Goal: Task Accomplishment & Management: Use online tool/utility

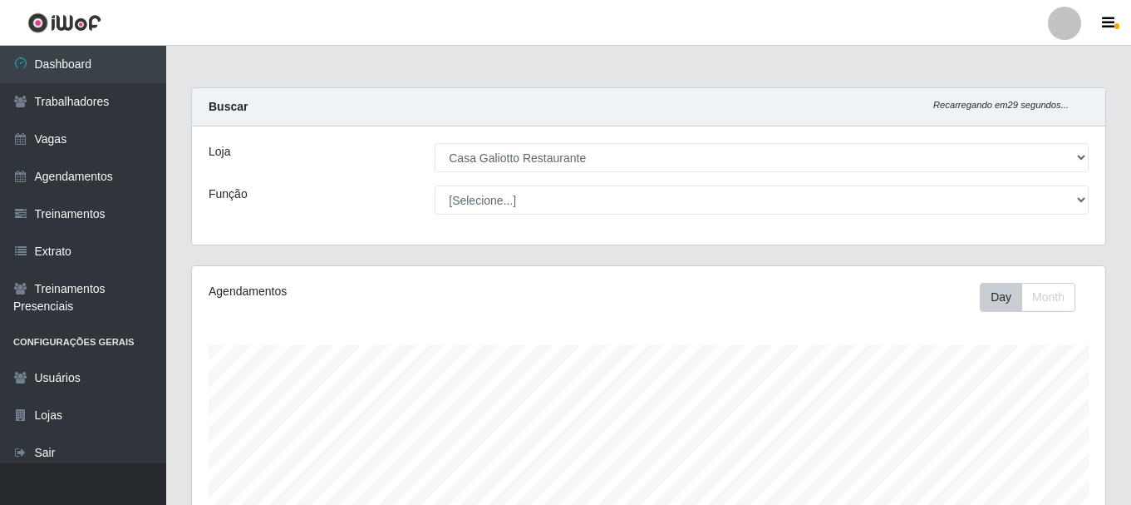
select select "279"
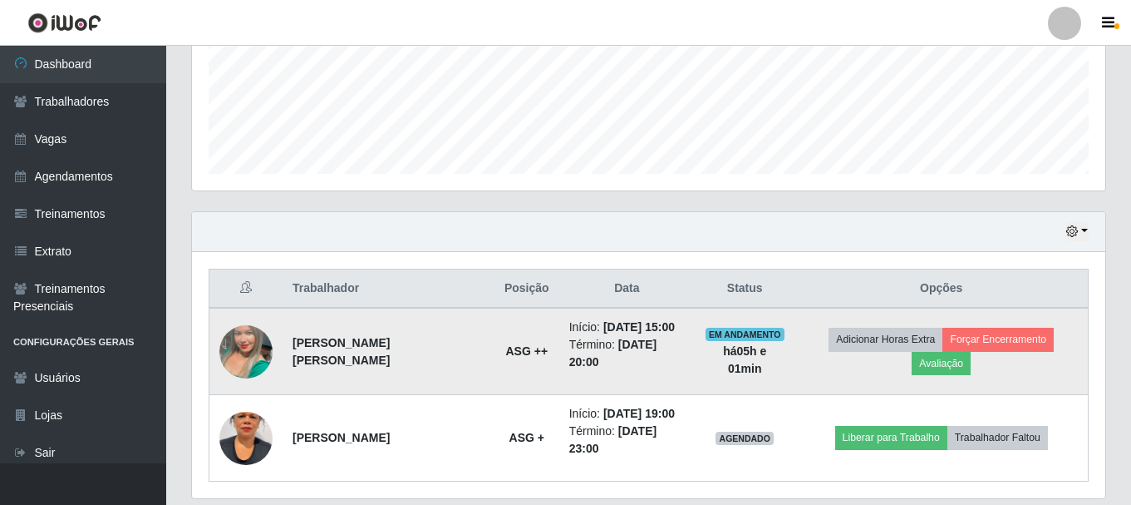
scroll to position [451, 0]
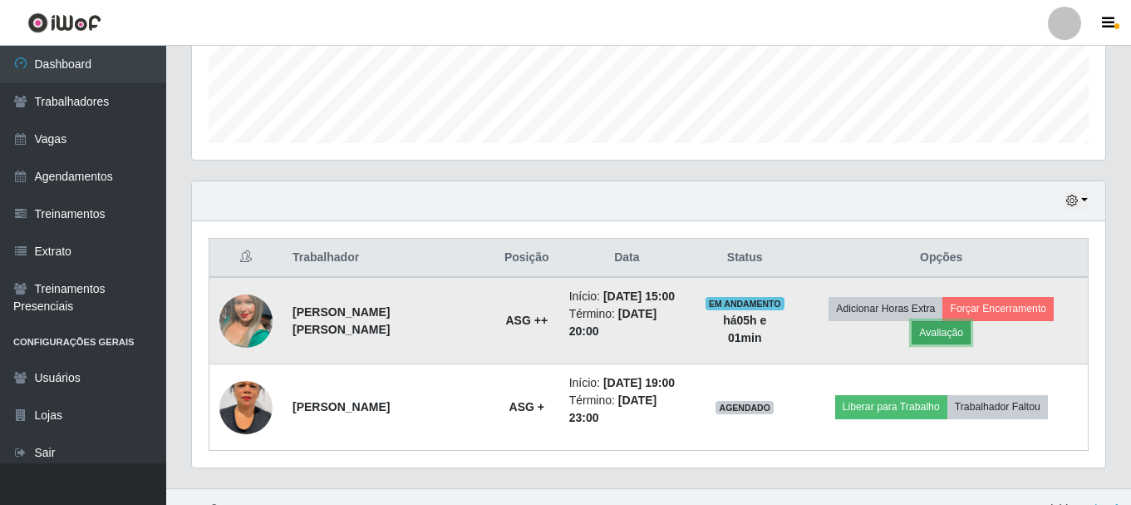
click at [971, 321] on button "Avaliação" at bounding box center [941, 332] width 59 height 23
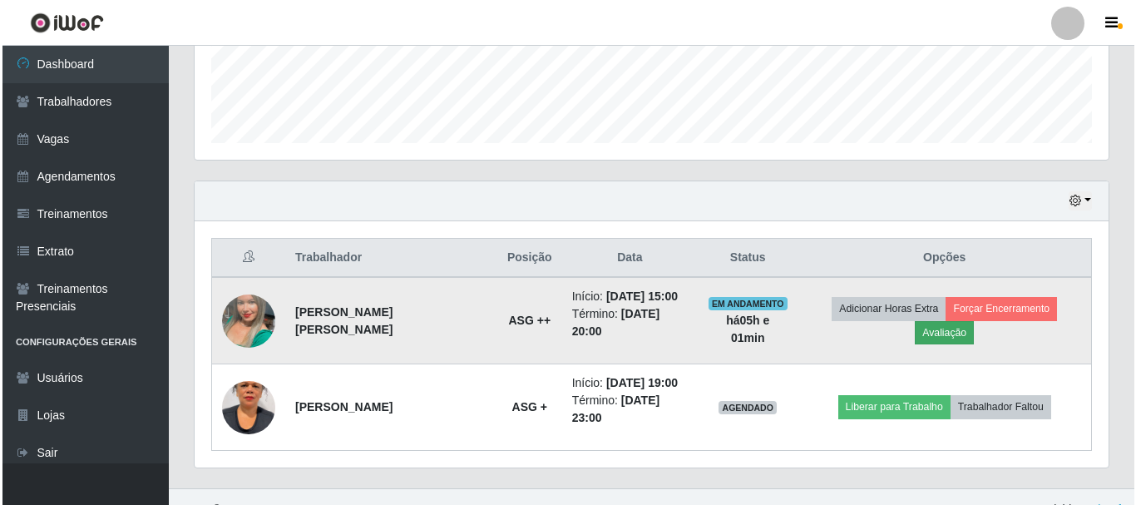
scroll to position [345, 905]
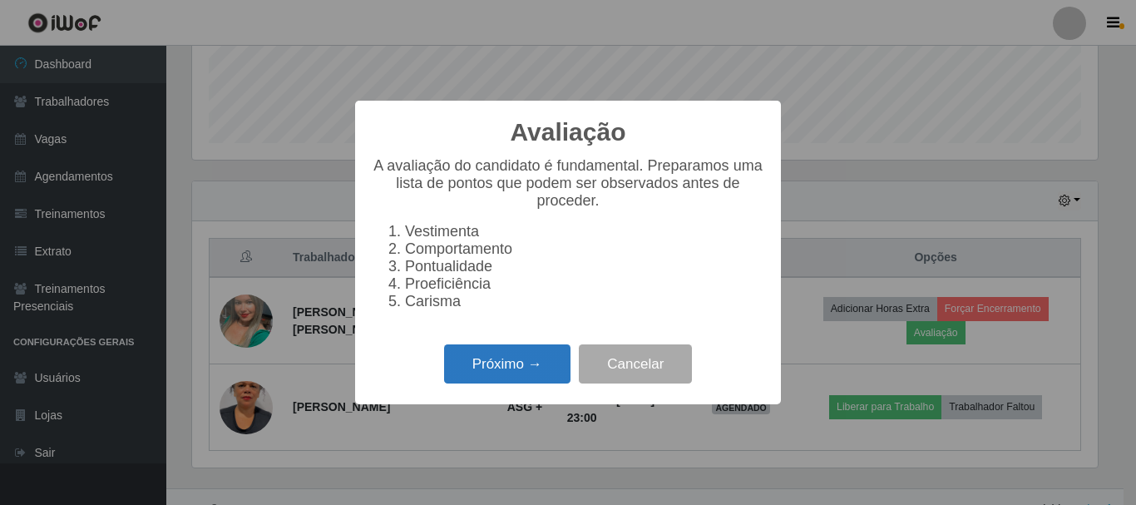
click at [494, 382] on button "Próximo →" at bounding box center [507, 363] width 126 height 39
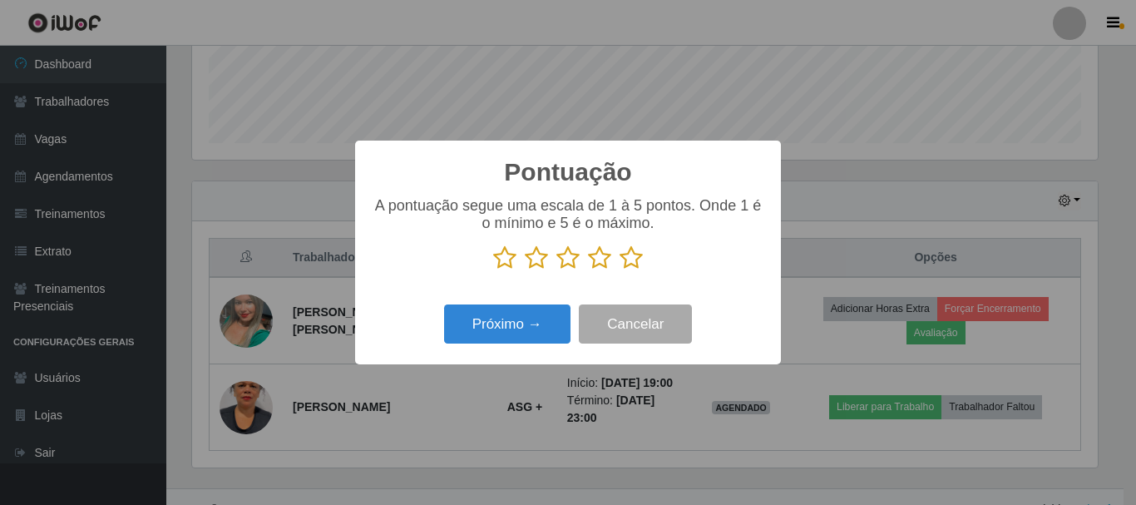
scroll to position [830920, 830360]
click at [633, 262] on icon at bounding box center [630, 257] width 23 height 25
click at [619, 270] on input "radio" at bounding box center [619, 270] width 0 height 0
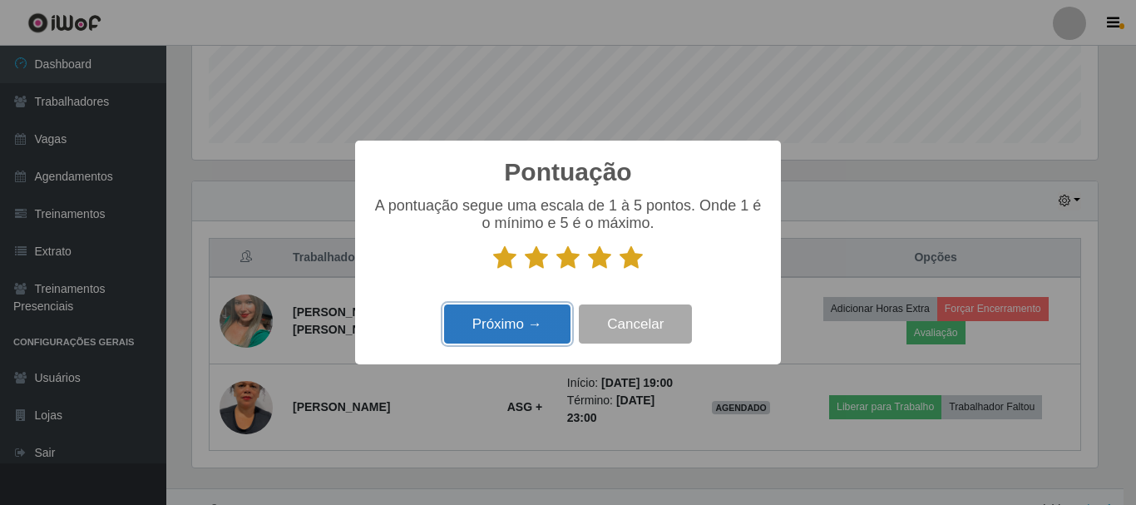
click at [505, 308] on button "Próximo →" at bounding box center [507, 323] width 126 height 39
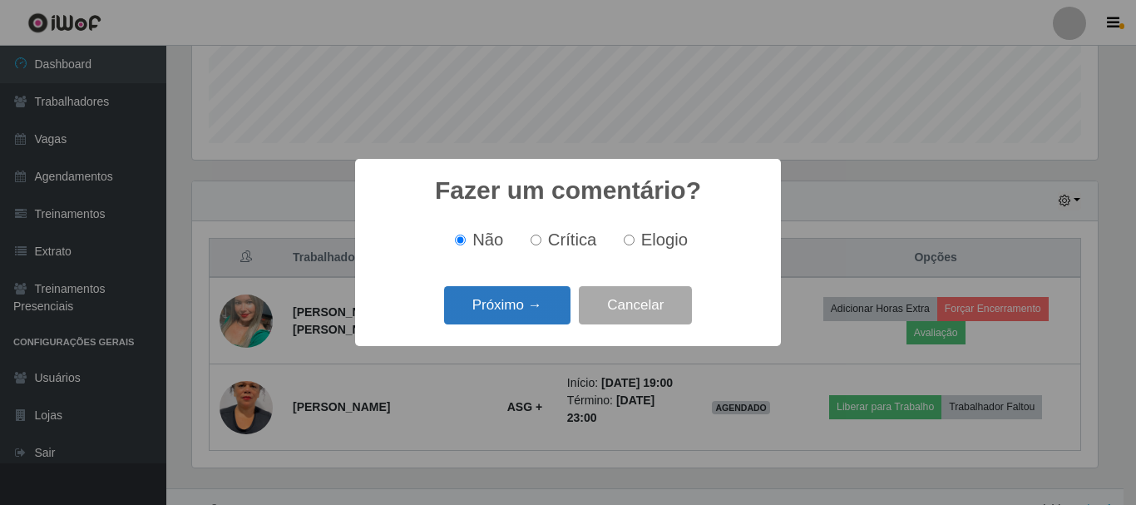
click at [539, 310] on button "Próximo →" at bounding box center [507, 305] width 126 height 39
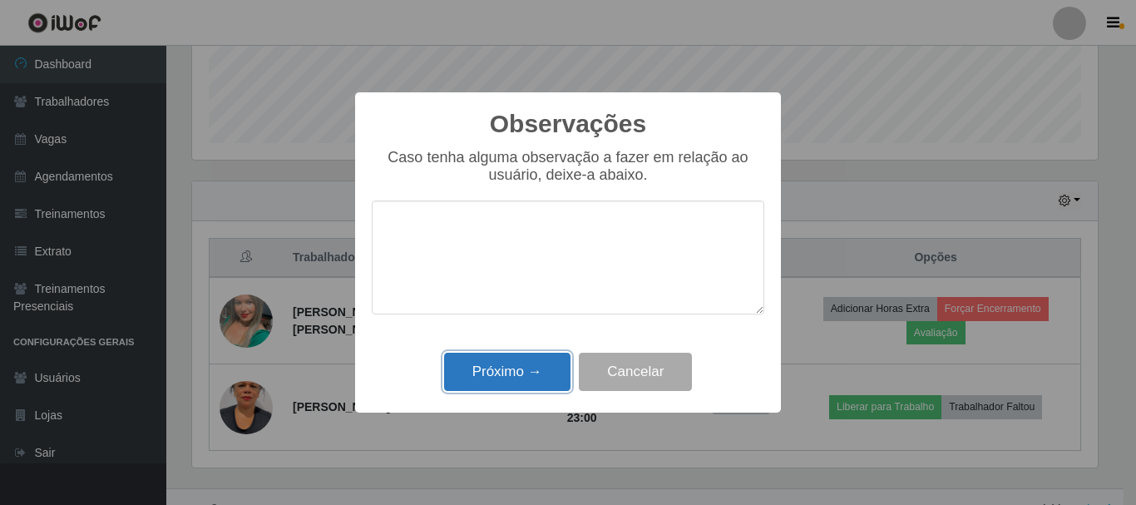
click at [516, 364] on button "Próximo →" at bounding box center [507, 371] width 126 height 39
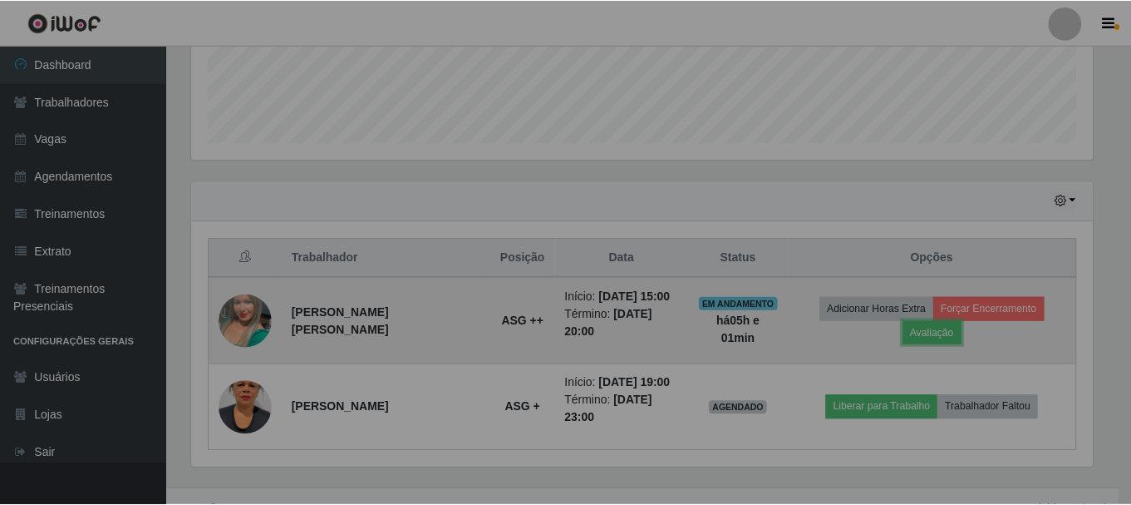
scroll to position [345, 914]
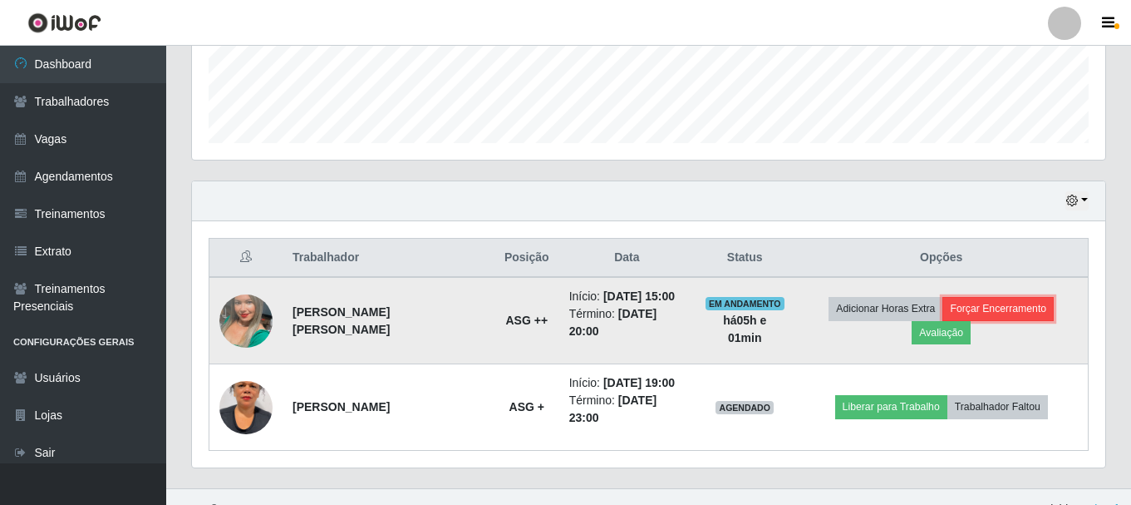
click at [961, 320] on button "Forçar Encerramento" at bounding box center [998, 308] width 111 height 23
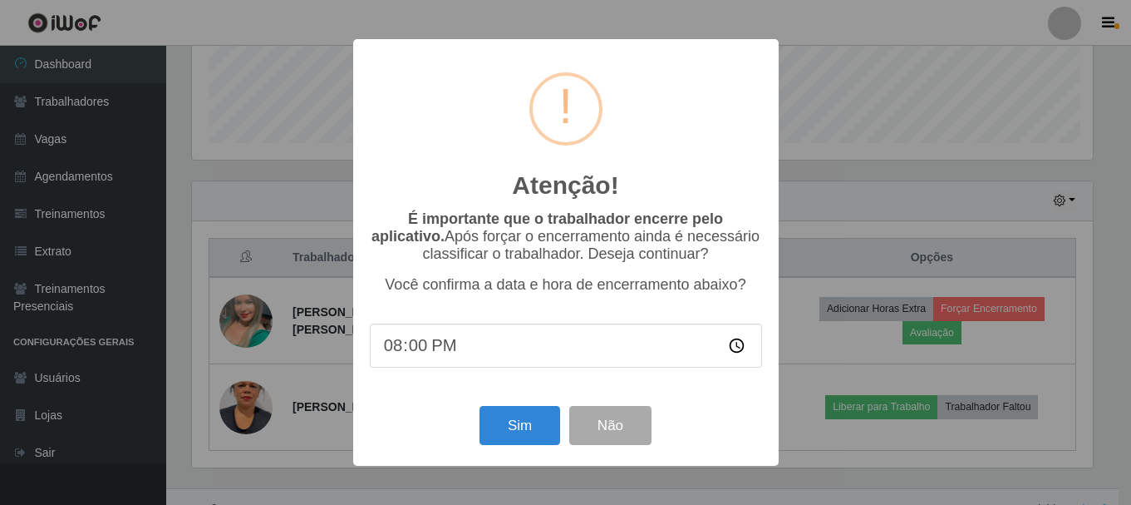
scroll to position [345, 905]
click at [517, 430] on button "Sim" at bounding box center [521, 425] width 81 height 39
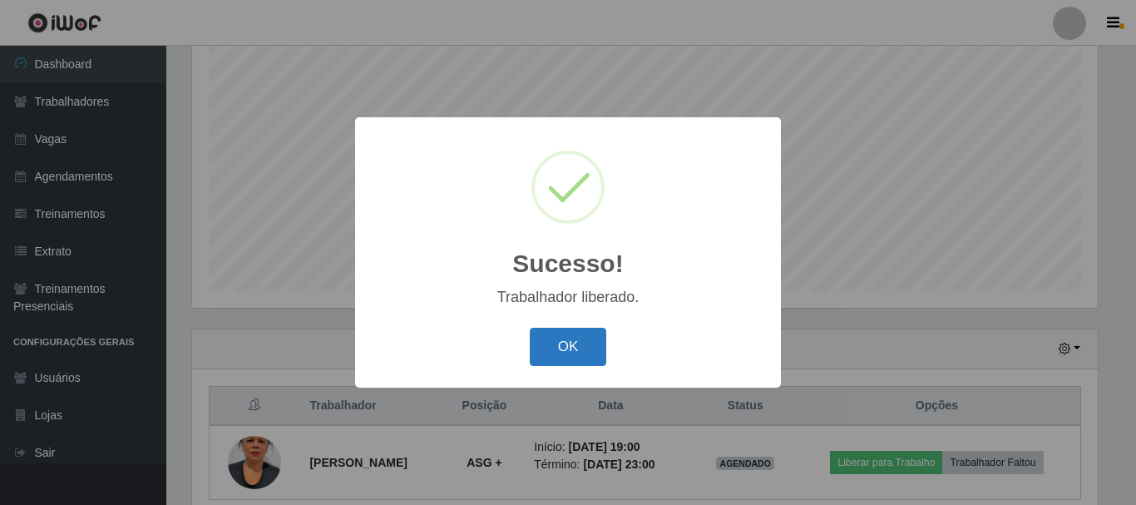
click at [600, 340] on button "OK" at bounding box center [568, 347] width 77 height 39
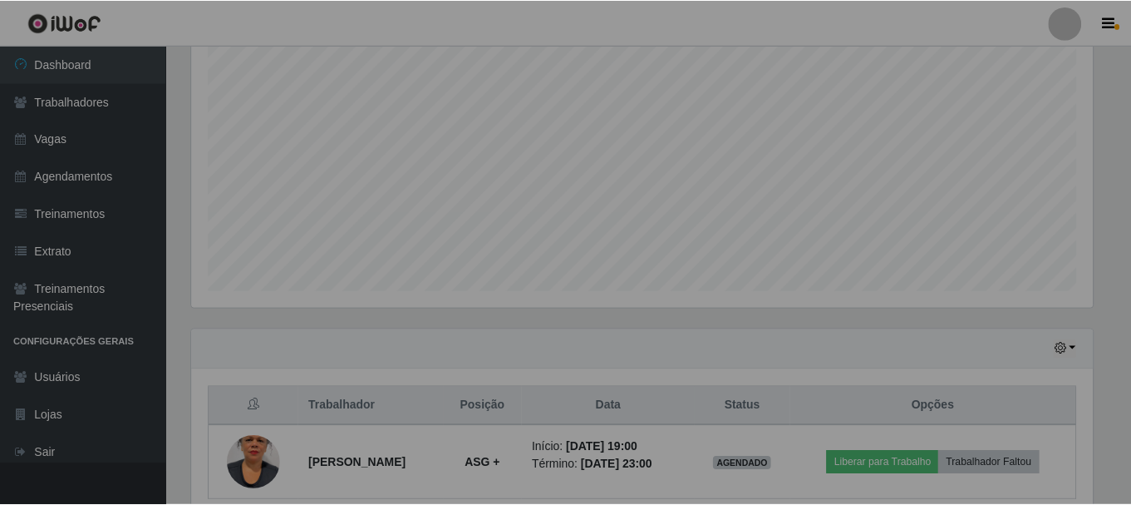
scroll to position [345, 914]
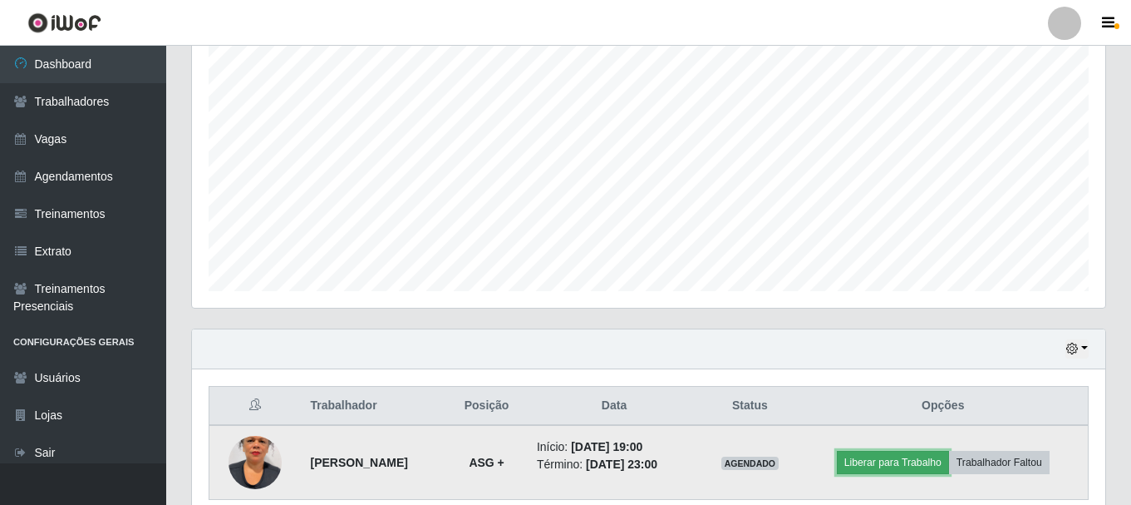
click at [888, 470] on button "Liberar para Trabalho" at bounding box center [893, 462] width 112 height 23
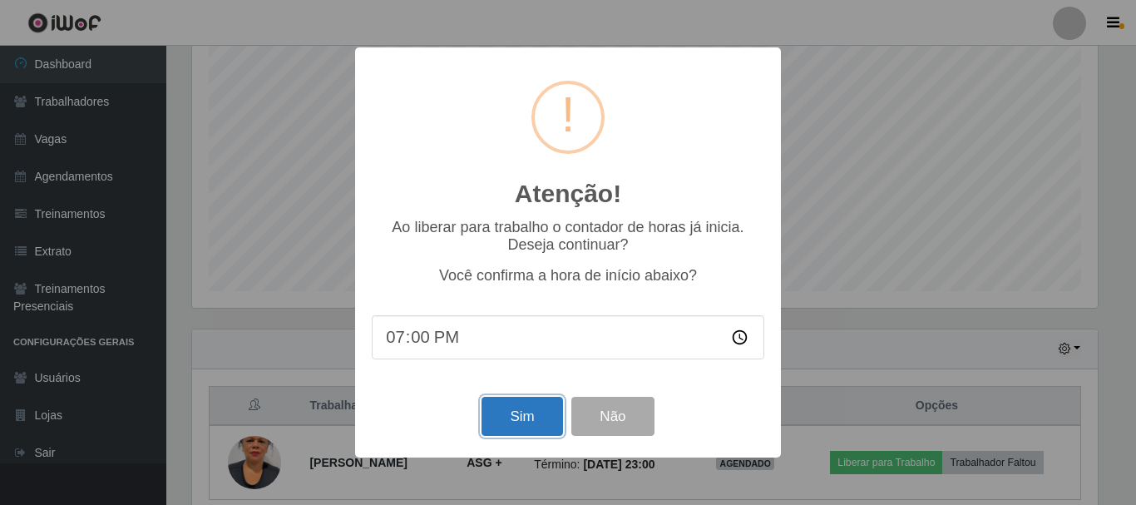
click at [501, 423] on button "Sim" at bounding box center [521, 416] width 81 height 39
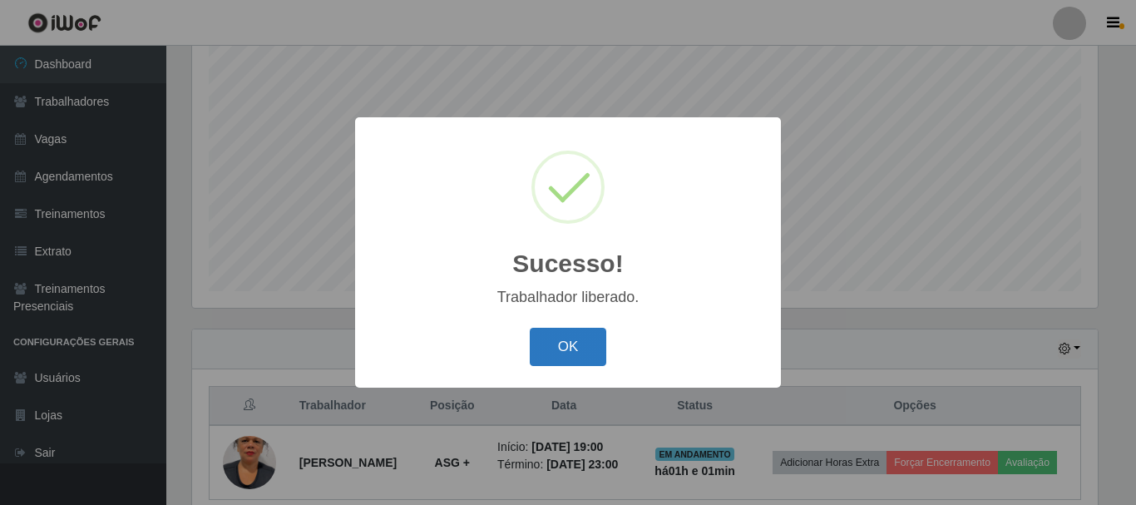
click at [557, 353] on button "OK" at bounding box center [568, 347] width 77 height 39
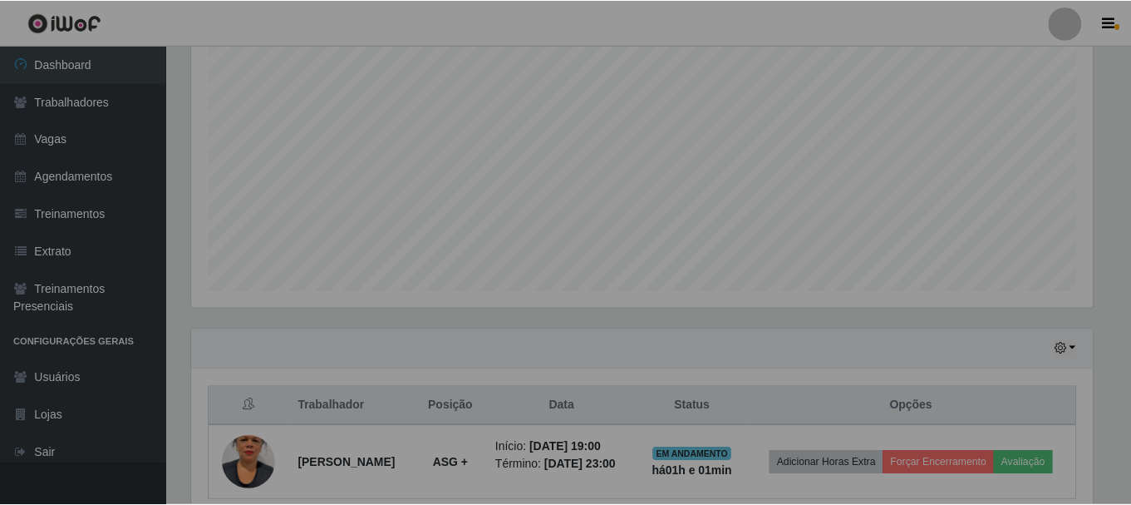
scroll to position [345, 914]
